Goal: Task Accomplishment & Management: Manage account settings

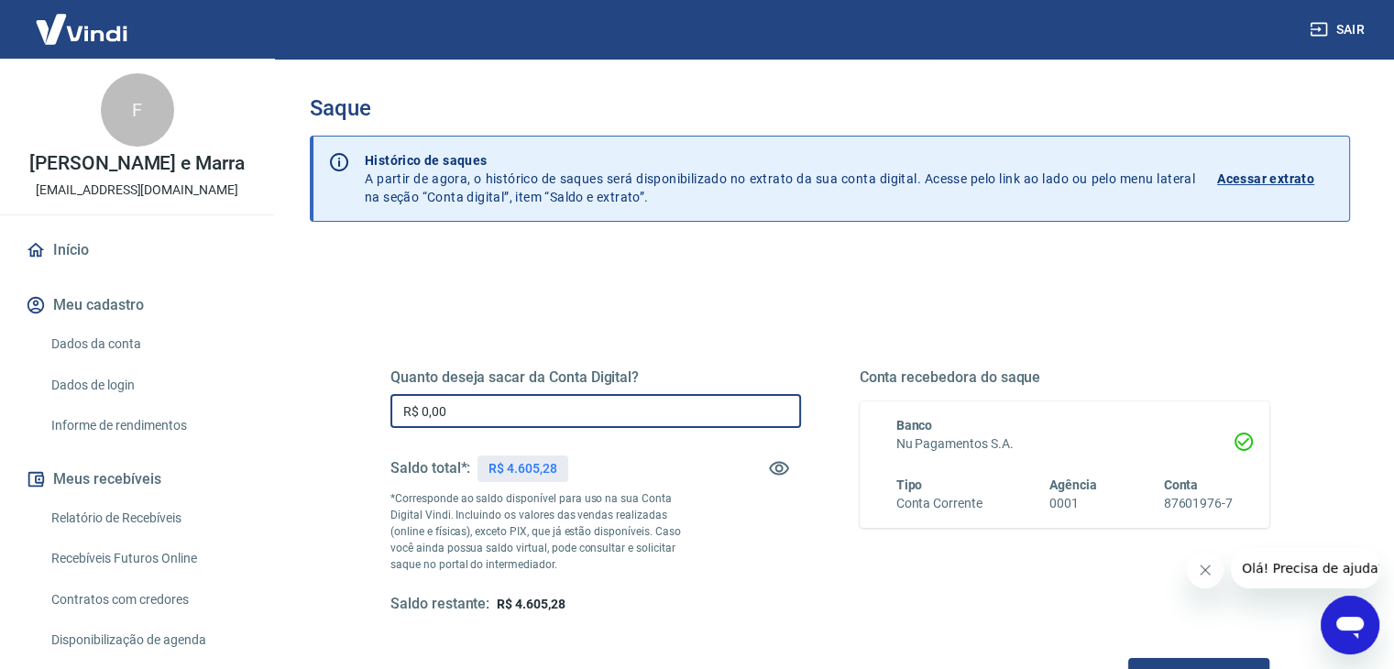
drag, startPoint x: 502, startPoint y: 409, endPoint x: 244, endPoint y: 363, distance: 262.5
click at [244, 363] on div "Sair F [PERSON_NAME] e Marra [EMAIL_ADDRESS][DOMAIN_NAME] Início Meu cadastro D…" at bounding box center [697, 334] width 1394 height 669
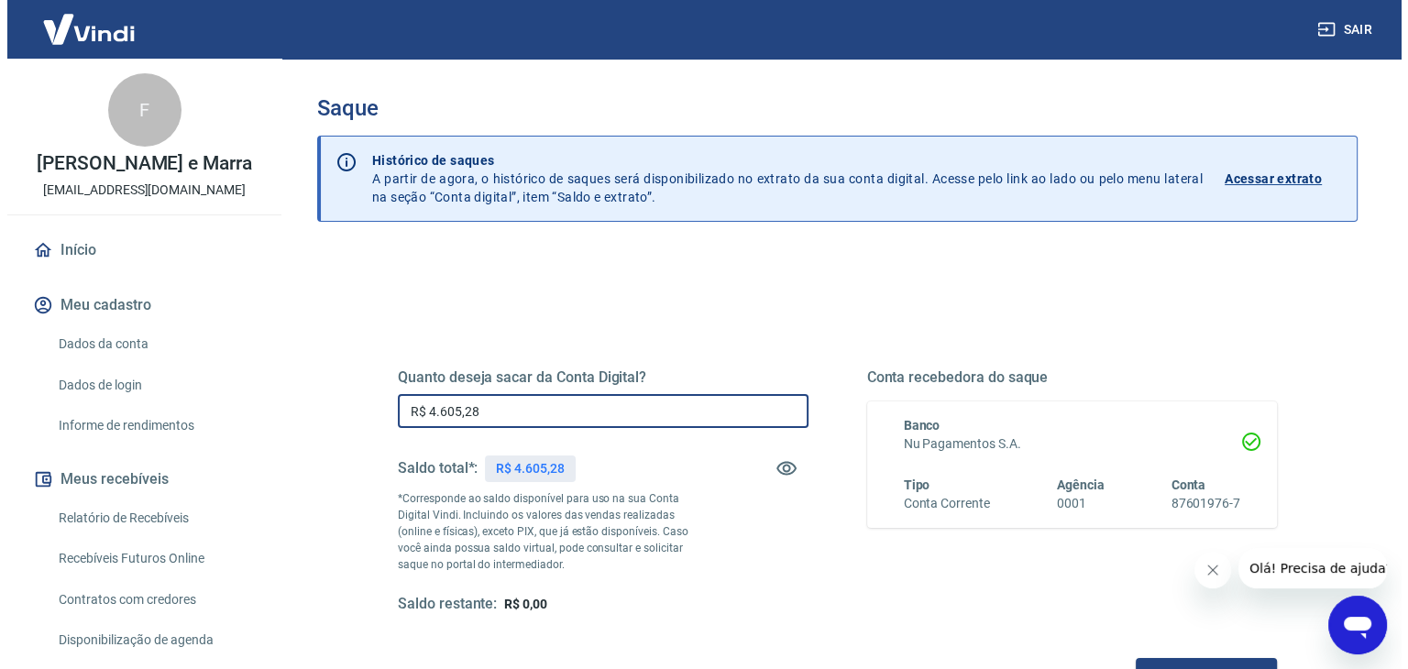
scroll to position [183, 0]
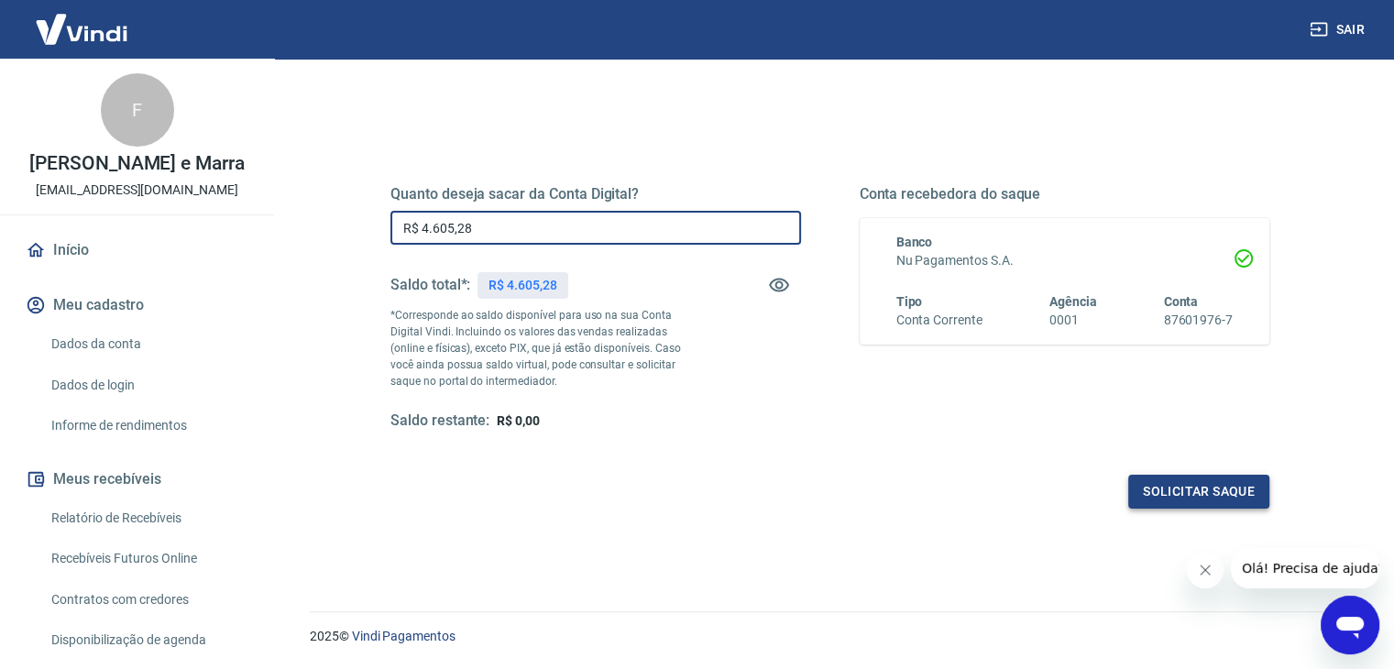
type input "R$ 4.605,28"
click at [1205, 496] on button "Solicitar saque" at bounding box center [1198, 492] width 141 height 34
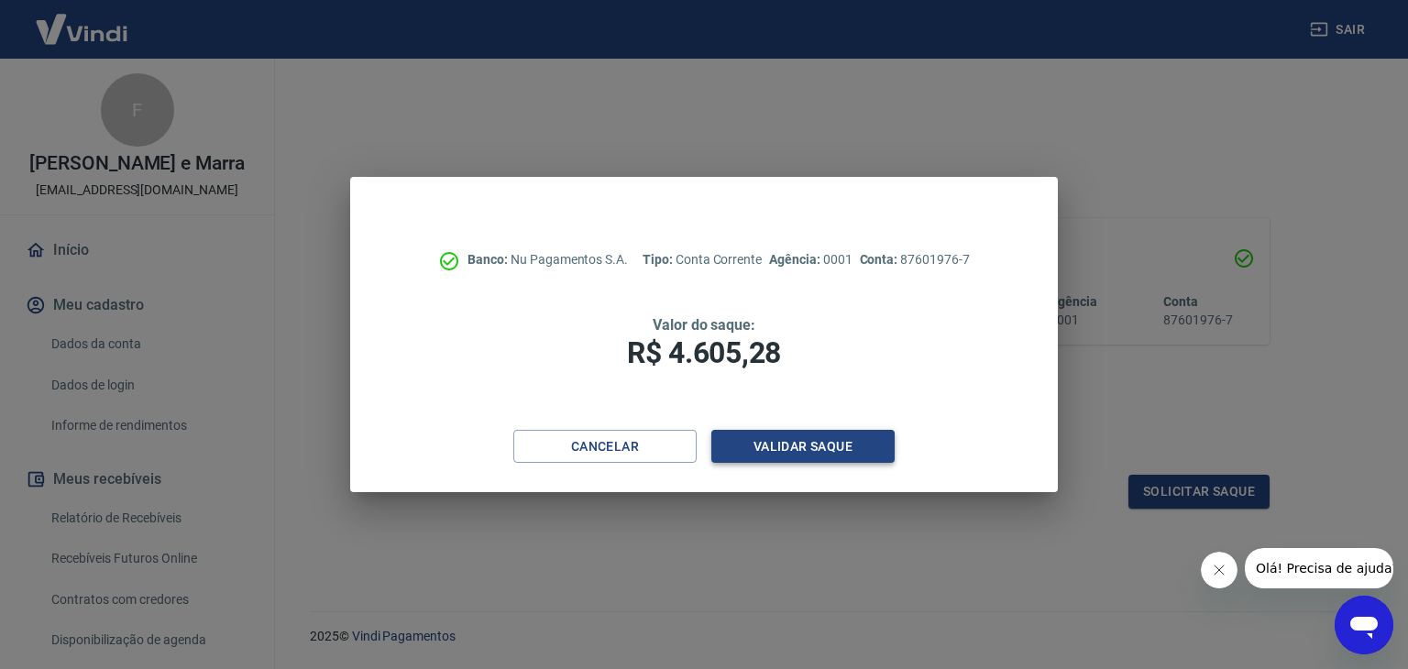
click at [800, 443] on button "Validar saque" at bounding box center [802, 447] width 183 height 34
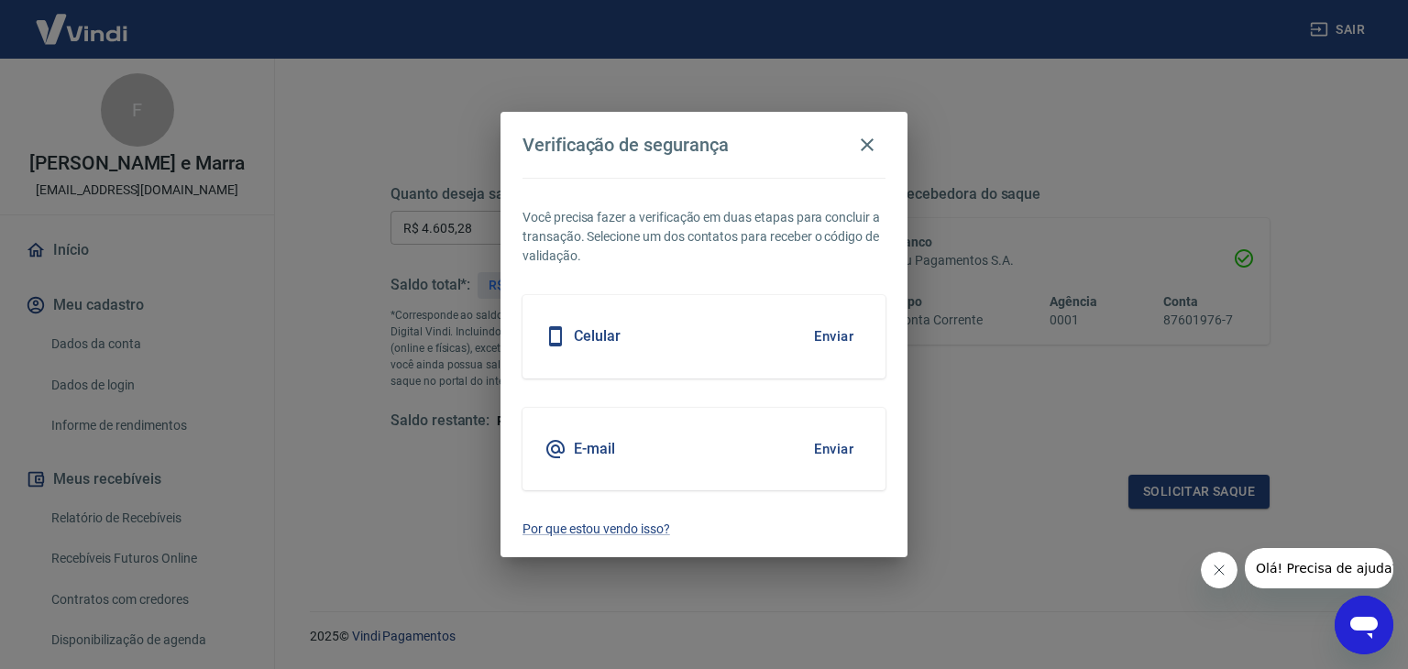
click at [698, 342] on div "Celular Enviar" at bounding box center [703, 336] width 363 height 82
click at [826, 329] on button "Enviar" at bounding box center [834, 336] width 60 height 38
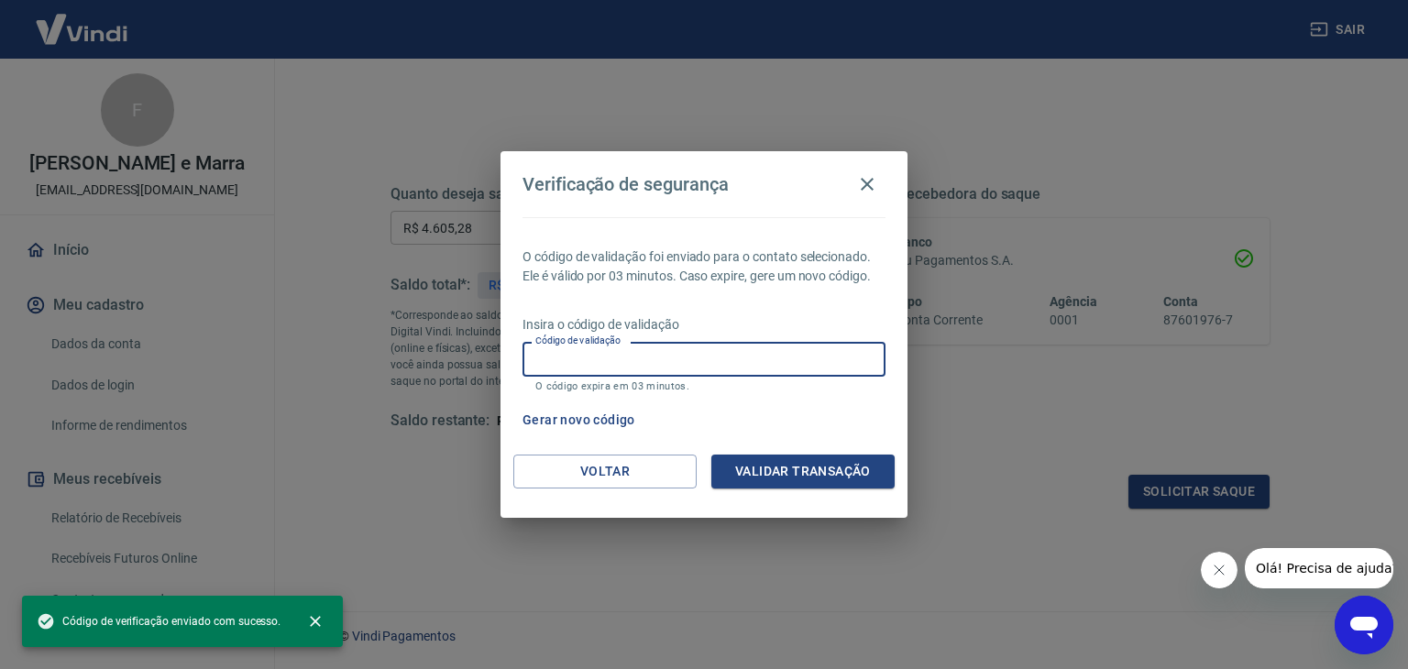
click at [642, 371] on input "Código de validação" at bounding box center [703, 359] width 363 height 34
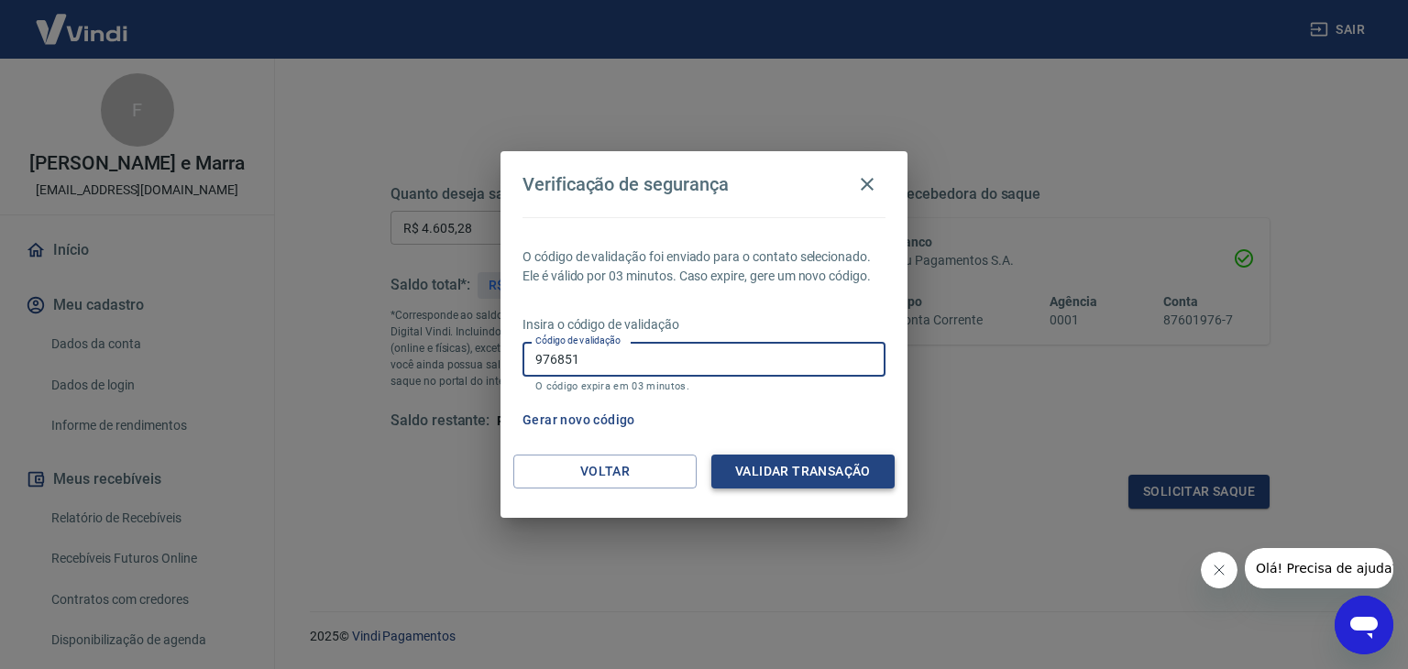
type input "976851"
click at [823, 464] on button "Validar transação" at bounding box center [802, 472] width 183 height 34
